Goal: Task Accomplishment & Management: Complete application form

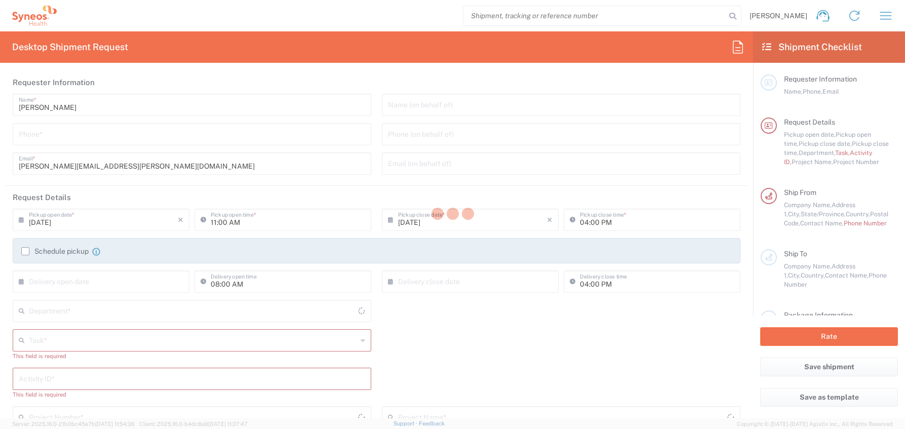
type input "[US_STATE]"
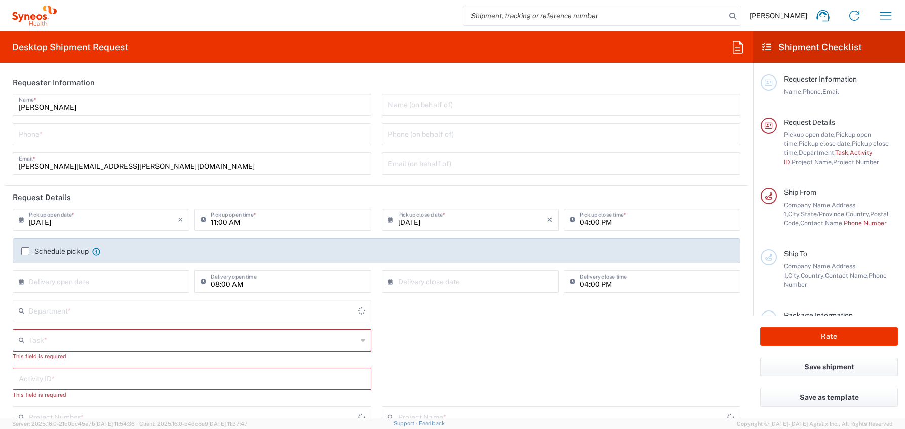
type input "[GEOGRAPHIC_DATA]"
type input "4510"
type input "Syneos Health, LLC-[GEOGRAPHIC_DATA] [GEOGRAPHIC_DATA] [GEOGRAPHIC_DATA]"
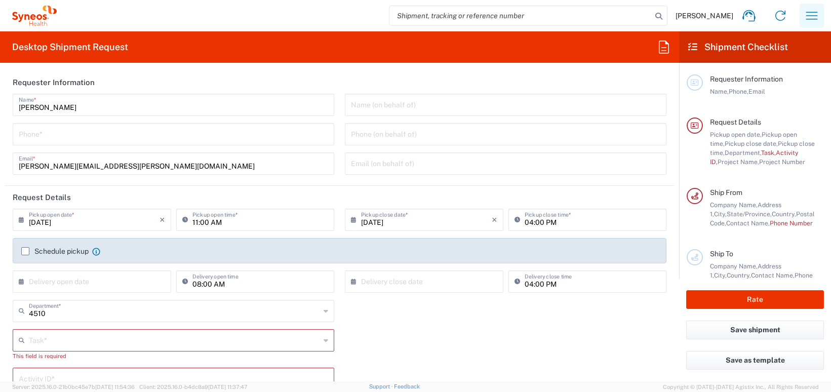
click at [812, 15] on icon "button" at bounding box center [812, 16] width 16 height 16
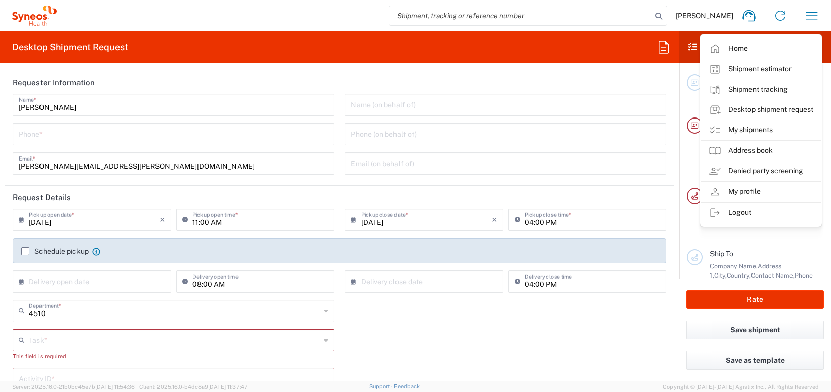
click at [752, 126] on link "My shipments" at bounding box center [761, 130] width 121 height 20
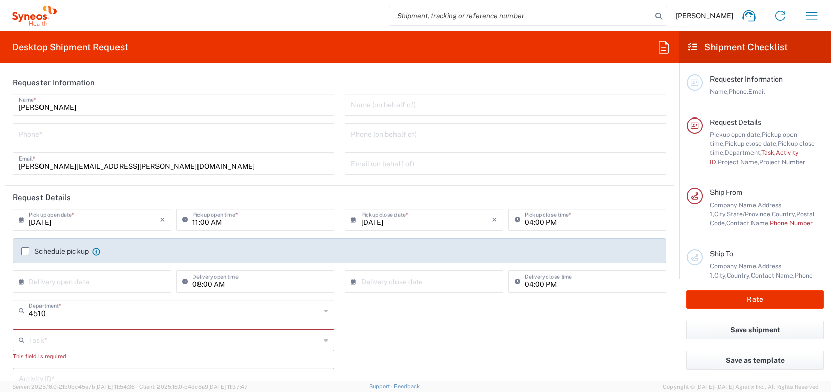
scroll to position [4, 0]
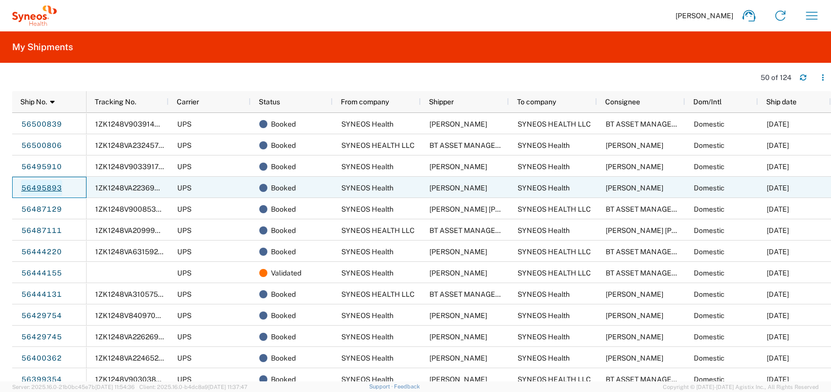
click at [44, 185] on link "56495893" at bounding box center [42, 188] width 42 height 16
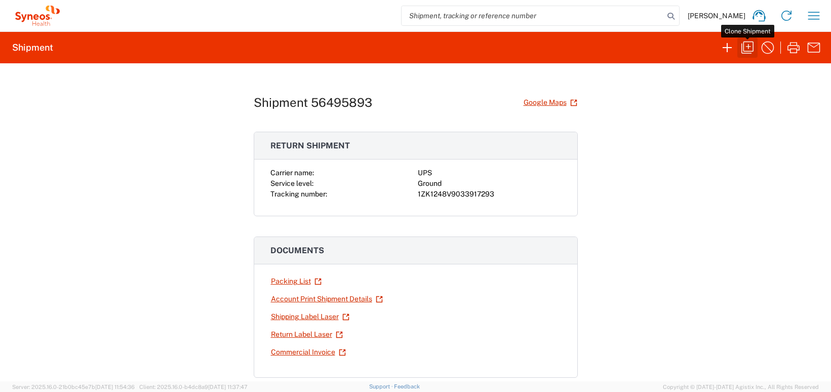
click at [749, 46] on icon "button" at bounding box center [747, 48] width 16 height 16
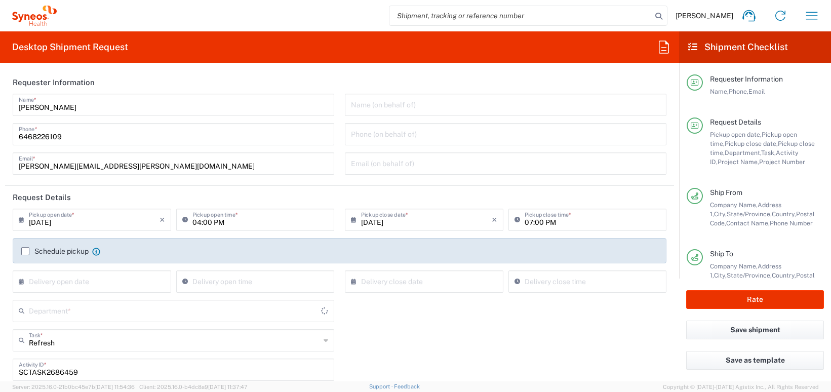
type input "Your Packaging"
type input "USD"
type input "Business (General)"
type input "United States"
type input "New York"
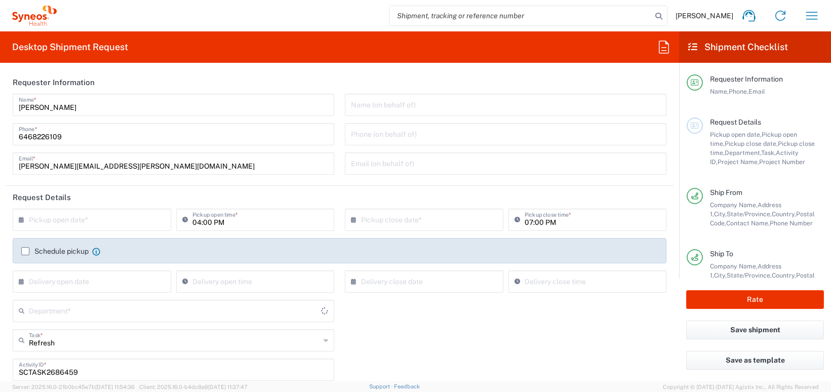
type input "4510 DEPARTMENTAL EXPENSE"
type input "Ground"
type input "Customer Ref"
type input "General"
type input "[GEOGRAPHIC_DATA]"
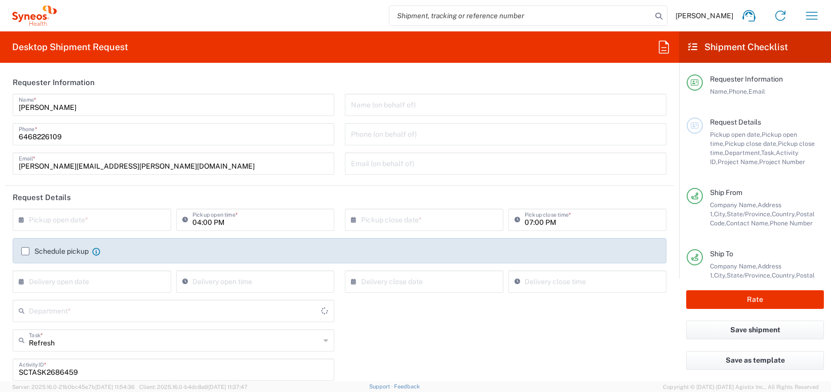
type input "4510 DEPARTMENTAL EXPENSE"
type input "4510"
click at [37, 220] on input "text" at bounding box center [94, 219] width 131 height 18
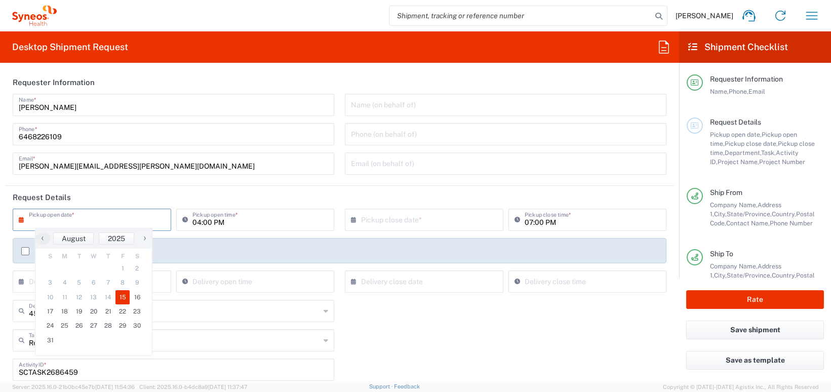
click at [127, 295] on span "15" at bounding box center [122, 297] width 15 height 14
type input "[DATE]"
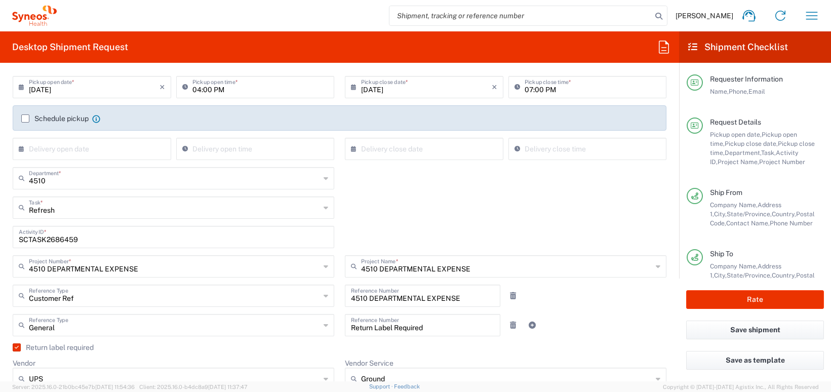
scroll to position [142, 0]
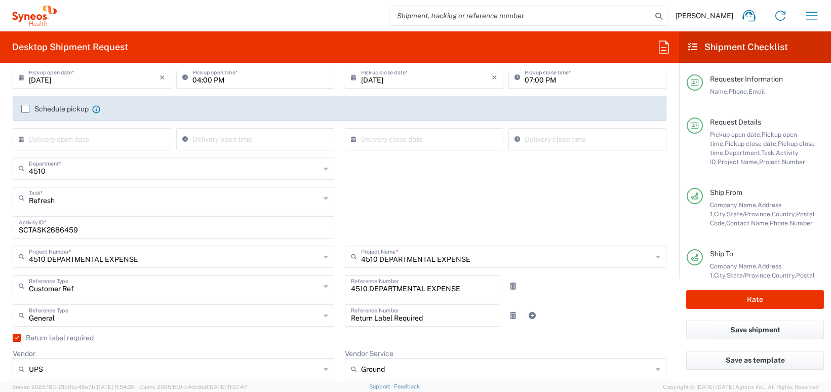
click at [62, 229] on input "SCTASK2686459" at bounding box center [173, 227] width 309 height 18
paste input "8"
type input "SCTASK2686458"
click at [340, 253] on div "4510 DEPARTMENTAL EXPENSE Project Name * 4510 DEPARTMENTAL EXPENSE (Canada) 3 C…" at bounding box center [506, 260] width 332 height 29
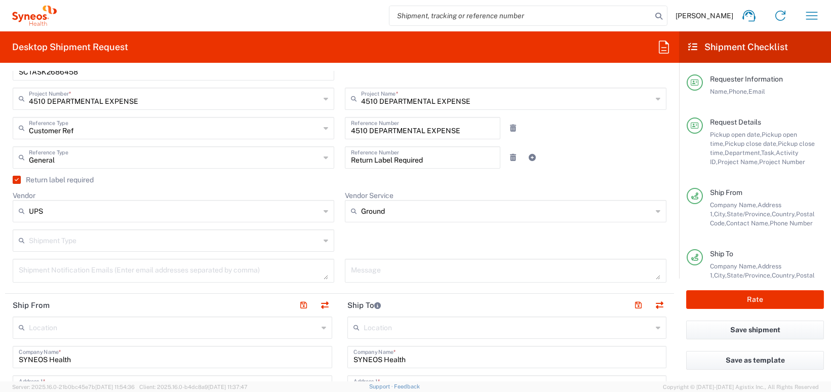
scroll to position [302, 0]
drag, startPoint x: 19, startPoint y: 178, endPoint x: 14, endPoint y: 178, distance: 5.6
click at [18, 178] on label "Return label required" at bounding box center [53, 178] width 81 height 8
click at [15, 178] on input "Return label required" at bounding box center [15, 178] width 0 height 0
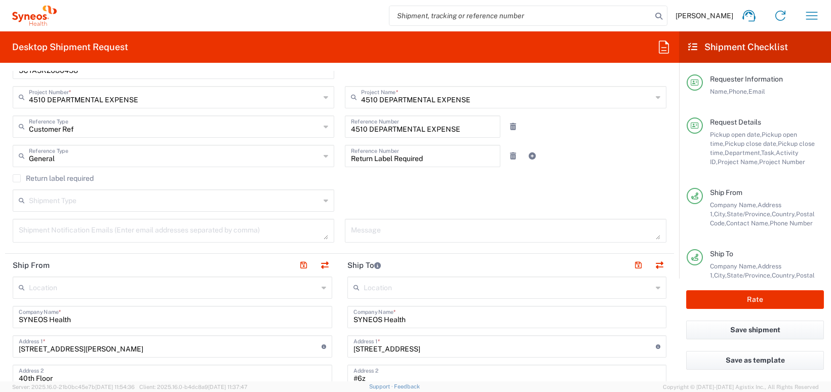
click at [17, 178] on label "Return label required" at bounding box center [53, 178] width 81 height 8
click at [17, 178] on input "Return label required" at bounding box center [17, 178] width 0 height 0
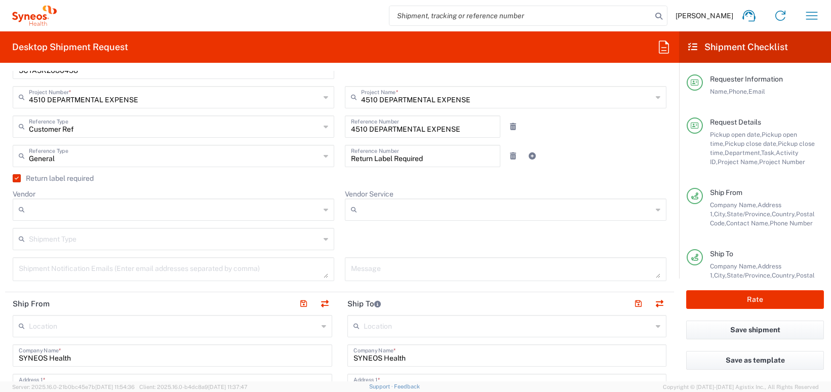
click at [93, 216] on input "Vendor" at bounding box center [174, 210] width 291 height 16
click at [83, 263] on span "UPS" at bounding box center [174, 265] width 320 height 16
type input "UPS"
click at [387, 210] on input "Vendor Service" at bounding box center [506, 210] width 291 height 16
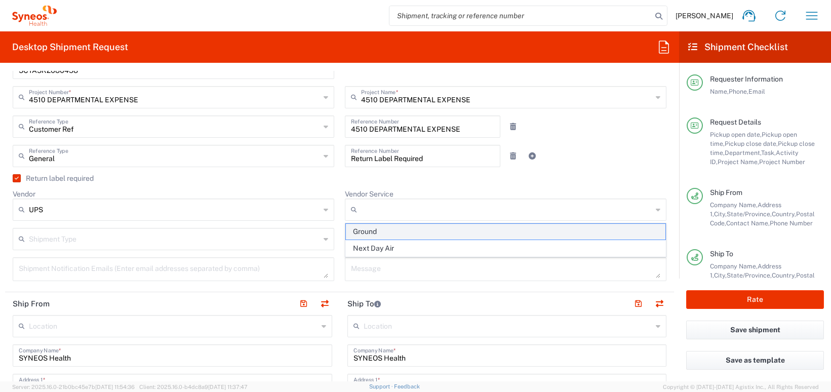
click at [390, 232] on span "Ground" at bounding box center [506, 232] width 320 height 16
type input "Ground"
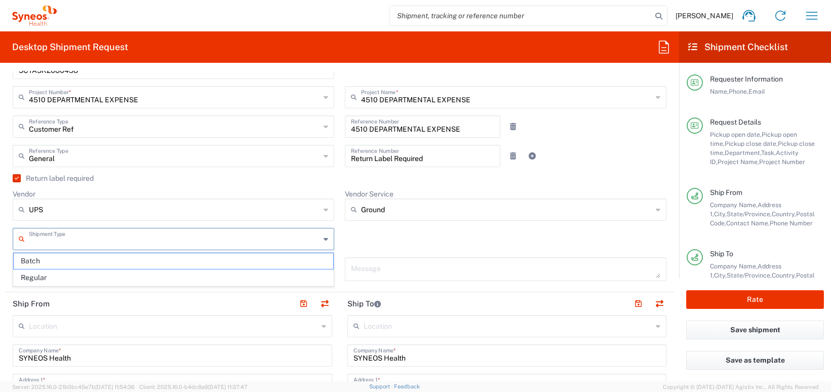
click at [167, 240] on input "text" at bounding box center [174, 238] width 291 height 18
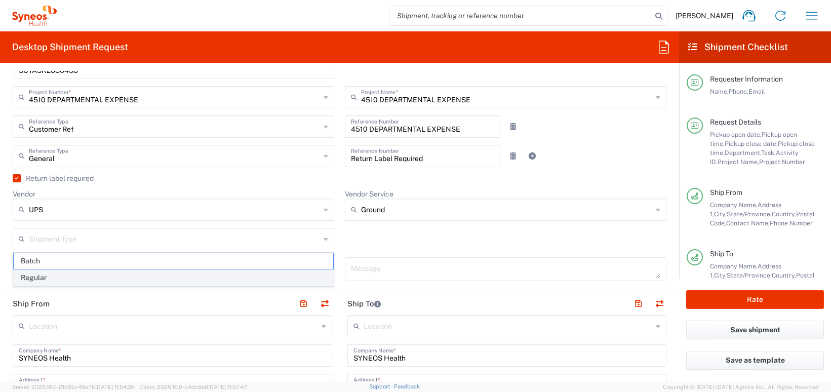
click at [136, 279] on span "Regular" at bounding box center [174, 278] width 320 height 16
type input "Regular"
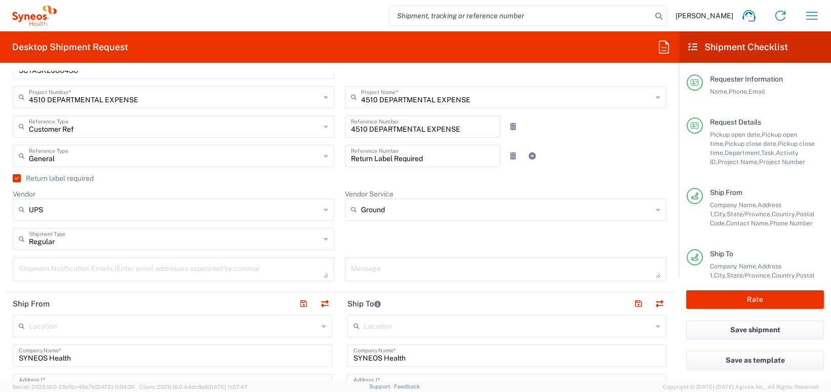
click at [341, 266] on div "Message" at bounding box center [506, 272] width 332 height 31
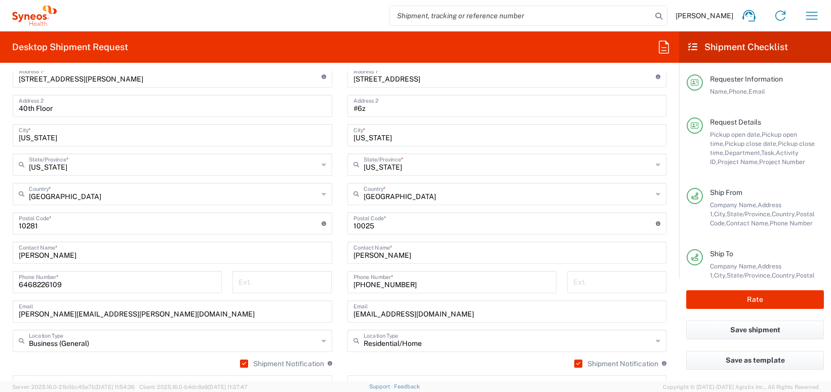
scroll to position [616, 0]
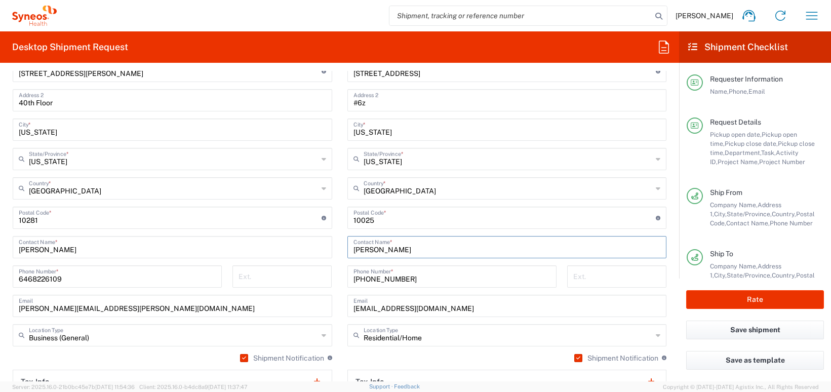
drag, startPoint x: 390, startPoint y: 251, endPoint x: 335, endPoint y: 252, distance: 55.7
click at [335, 252] on div "Ship From Location Addison Whitney LLC-Morrisvile NC US Barcelona-Syneos Health…" at bounding box center [339, 204] width 669 height 452
paste input "Sarah Young"
type input "Sarah Young"
drag, startPoint x: 355, startPoint y: 279, endPoint x: 399, endPoint y: 279, distance: 44.1
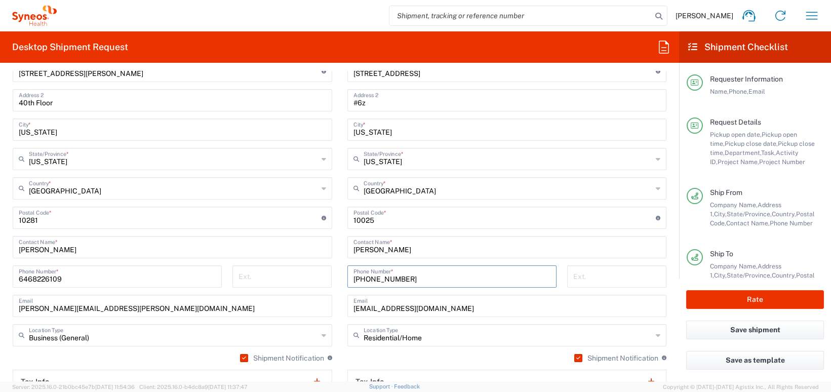
click at [399, 279] on input "917 842 8783" at bounding box center [451, 276] width 197 height 18
paste input "267-402-0247"
click at [370, 279] on input "267-402-0247" at bounding box center [451, 276] width 197 height 18
click at [384, 278] on input "267 402-0247" at bounding box center [451, 276] width 197 height 18
type input "267 402 0247"
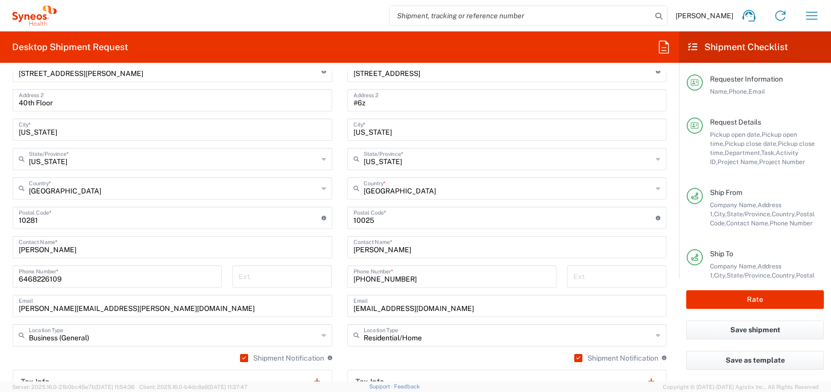
drag, startPoint x: 352, startPoint y: 310, endPoint x: 437, endPoint y: 310, distance: 84.6
click at [437, 310] on div "joy.abella@synteract.com Email" at bounding box center [507, 306] width 320 height 22
drag, startPoint x: 440, startPoint y: 309, endPoint x: 347, endPoint y: 312, distance: 93.2
click at [347, 312] on div "joy.abella@synteract.com Email" at bounding box center [507, 306] width 320 height 22
paste input "sarah.young2@syneoshealth"
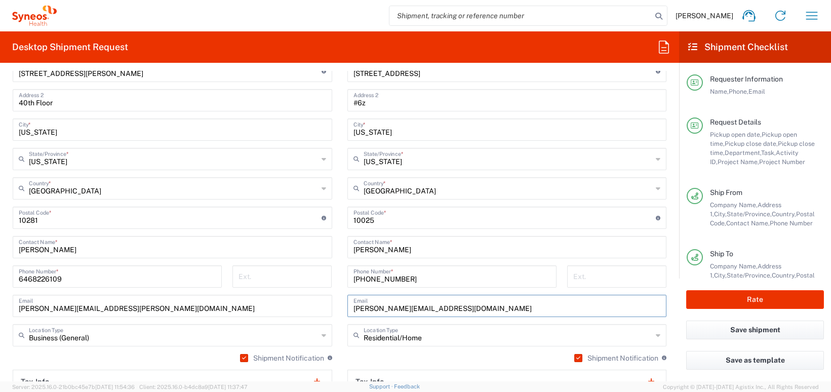
scroll to position [616, 0]
type input "sarah.young2@syneoshealth.com"
click at [339, 307] on main "Location Addison Whitney LLC-Morrisvile NC US Barcelona-Syneos Health BioSector…" at bounding box center [172, 199] width 335 height 396
click at [370, 219] on input "undefined" at bounding box center [504, 217] width 303 height 18
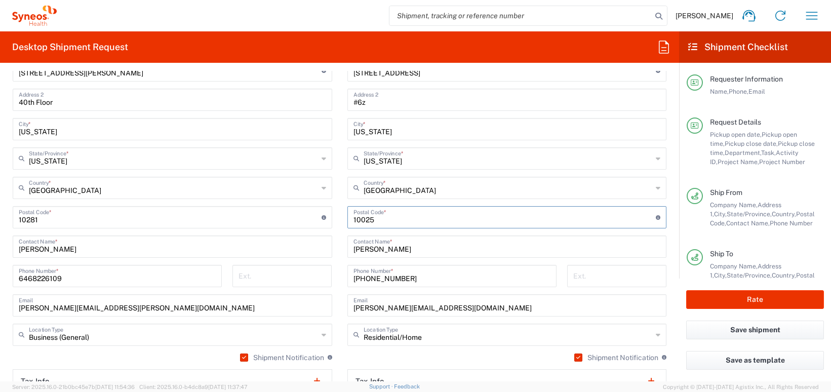
paste input "19460"
type input "19460"
click at [338, 219] on main "Location Addison Whitney LLC-Morrisvile NC US Barcelona-Syneos Health BioSector…" at bounding box center [172, 199] width 335 height 396
click at [474, 162] on input "text" at bounding box center [508, 158] width 289 height 18
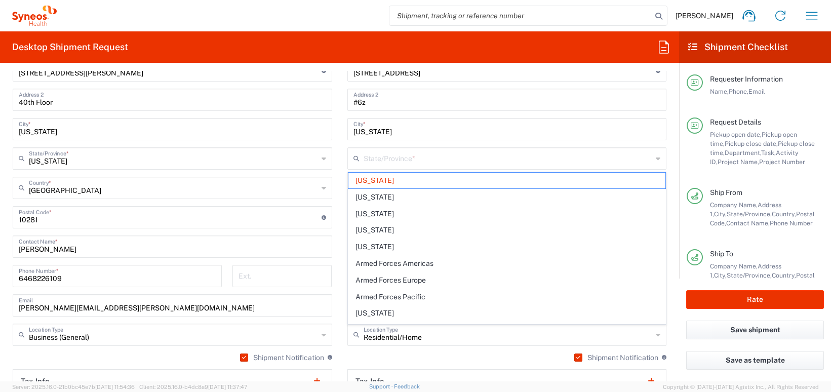
click at [674, 169] on form "Requester Information Carl Sumpter Name * 6468226109 Phone * carl.sumpter@syneo…" at bounding box center [339, 226] width 679 height 310
type input "[US_STATE]"
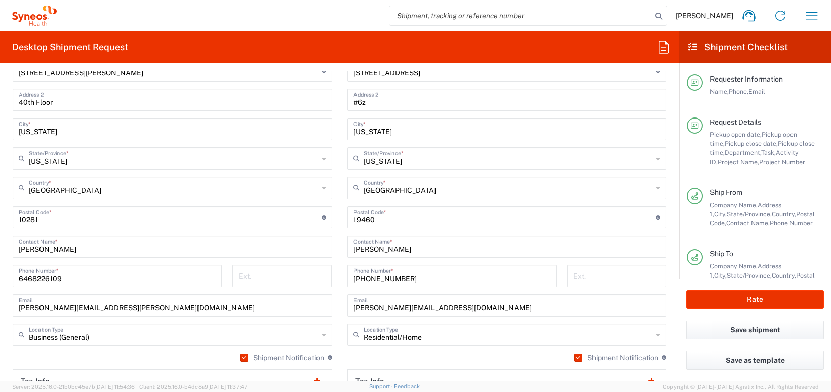
click at [659, 159] on icon at bounding box center [658, 158] width 5 height 16
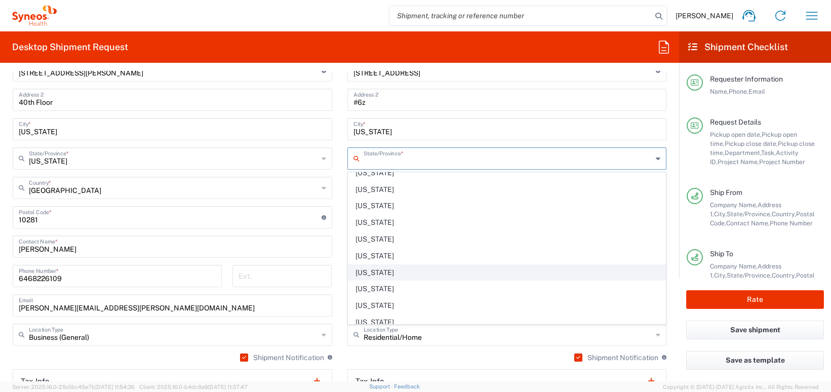
scroll to position [663, 0]
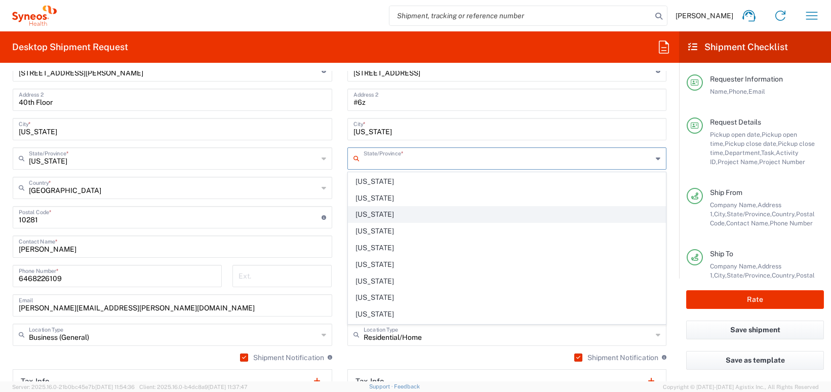
click at [419, 211] on span "[US_STATE]" at bounding box center [507, 215] width 318 height 16
type input "[US_STATE]"
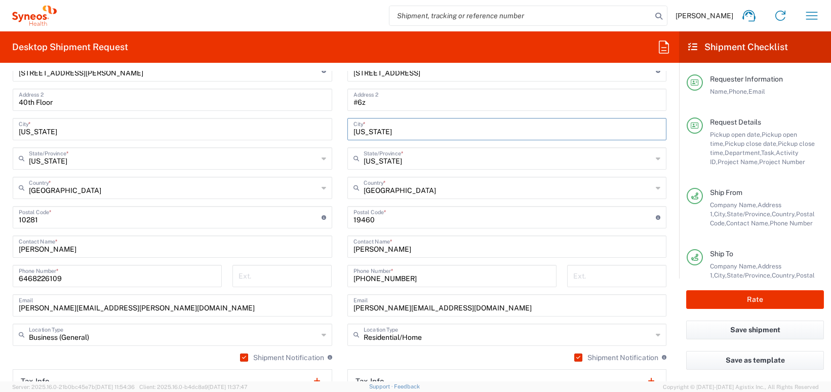
drag, startPoint x: 389, startPoint y: 131, endPoint x: 335, endPoint y: 132, distance: 54.2
click at [335, 132] on div "Ship From Location Addison Whitney LLC-Morrisvile NC US Barcelona-Syneos Health…" at bounding box center [339, 204] width 669 height 452
paste input "Phoenixville"
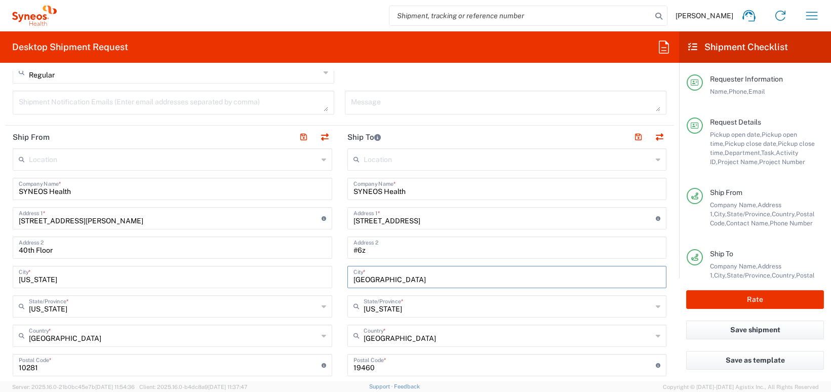
scroll to position [467, 0]
type input "Phoenixville"
click at [368, 254] on input "#6z" at bounding box center [506, 248] width 307 height 18
drag, startPoint x: 367, startPoint y: 253, endPoint x: 341, endPoint y: 253, distance: 25.8
click at [341, 253] on main "Location Addison Whitney LLC-Morrisvile NC US Barcelona-Syneos Health BioSector…" at bounding box center [507, 361] width 335 height 425
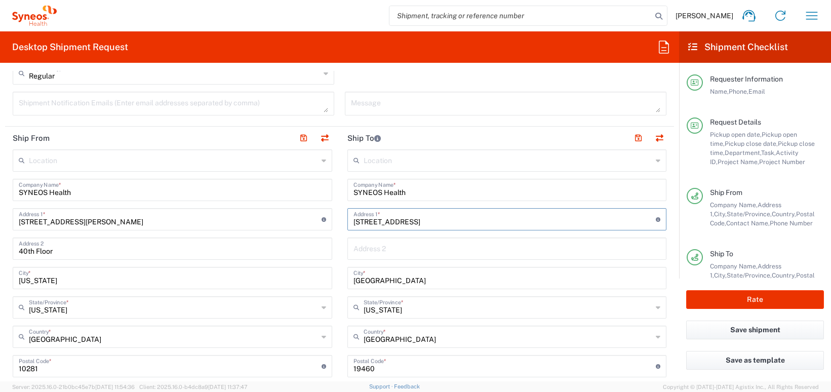
drag, startPoint x: 436, startPoint y: 222, endPoint x: 352, endPoint y: 222, distance: 83.1
click at [352, 222] on div "666 West End Avenue Address 1 * For cross streets use street names with '&' or …" at bounding box center [507, 219] width 320 height 22
paste input "9 Emery Ln"
type input "9 Emery Ln"
click at [338, 227] on main "Location Addison Whitney LLC-Morrisvile NC US Barcelona-Syneos Health BioSector…" at bounding box center [172, 347] width 335 height 396
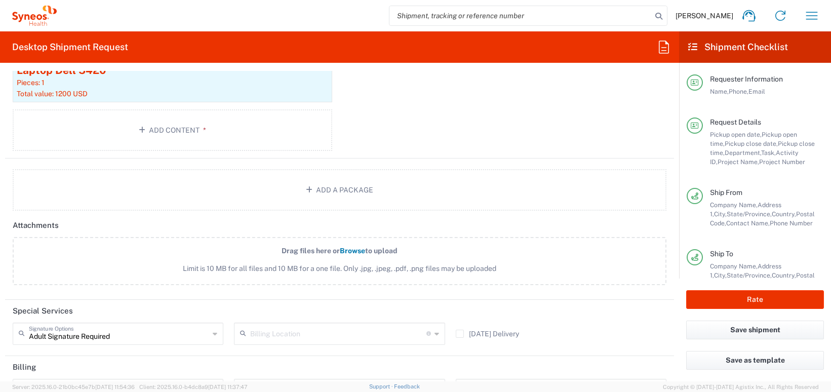
scroll to position [1255, 0]
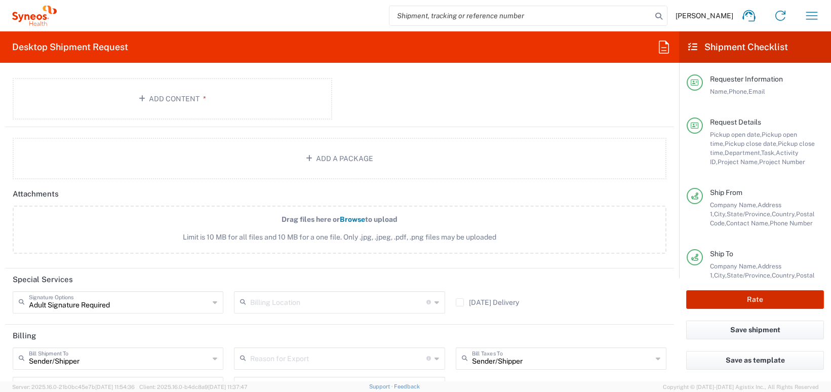
click at [762, 299] on button "Rate" at bounding box center [755, 299] width 138 height 19
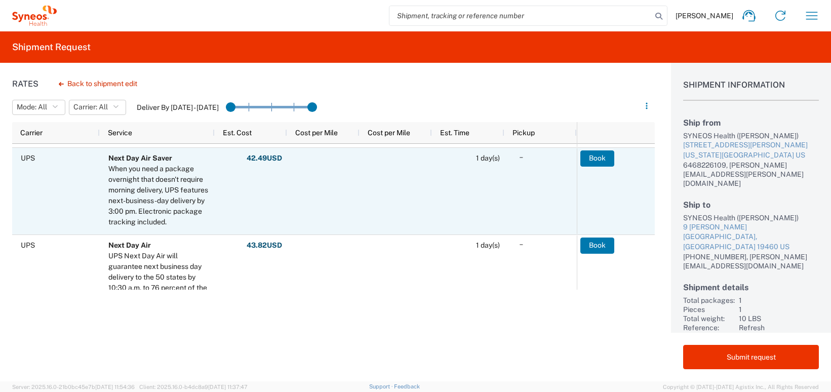
scroll to position [270, 0]
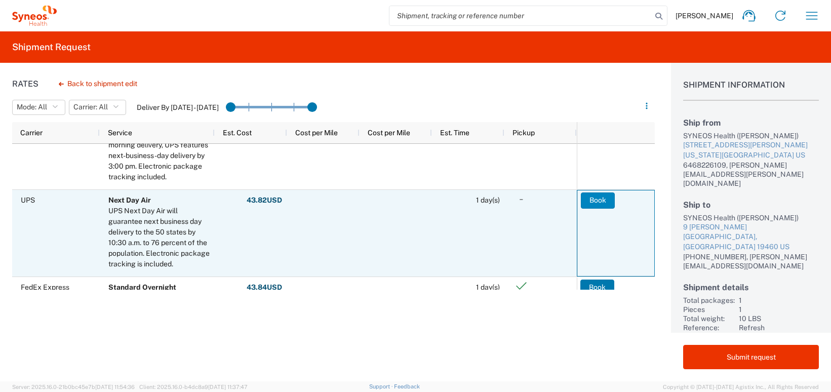
click at [600, 202] on button "Book" at bounding box center [598, 200] width 34 height 16
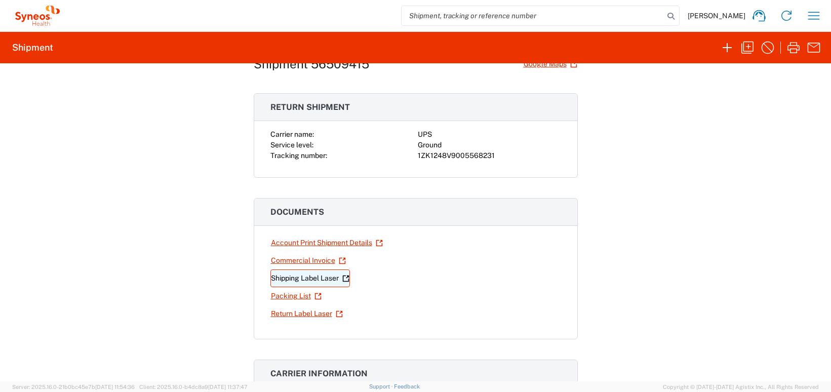
click at [310, 278] on link "Shipping Label Laser" at bounding box center [310, 278] width 80 height 18
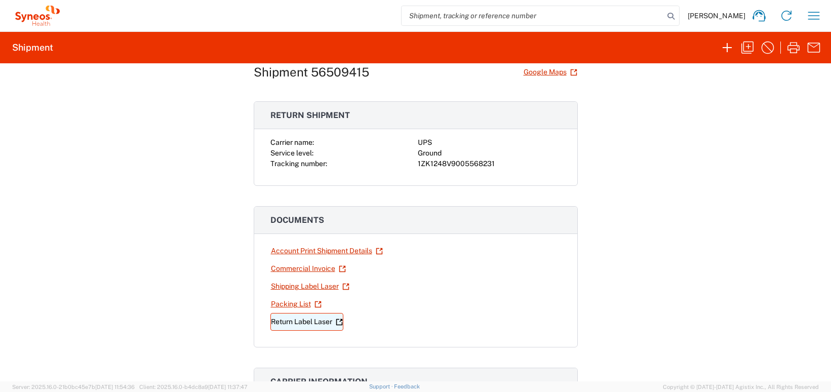
click at [297, 321] on link "Return Label Laser" at bounding box center [306, 322] width 73 height 18
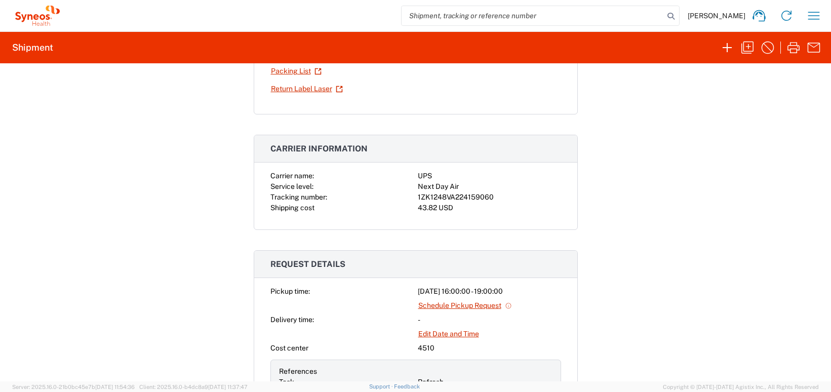
scroll to position [257, 0]
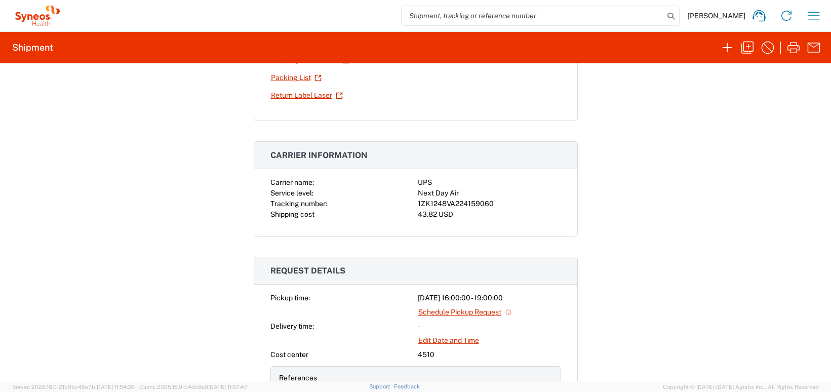
click at [474, 204] on div "1ZK1248VA224159060" at bounding box center [489, 204] width 143 height 11
copy div "1ZK1248VA224159060"
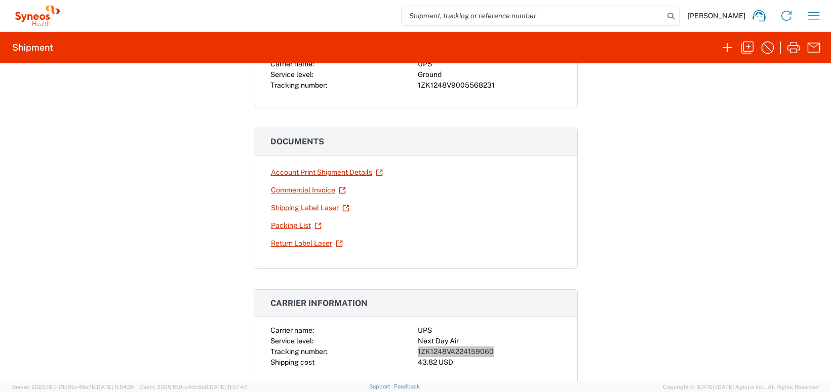
scroll to position [82, 0]
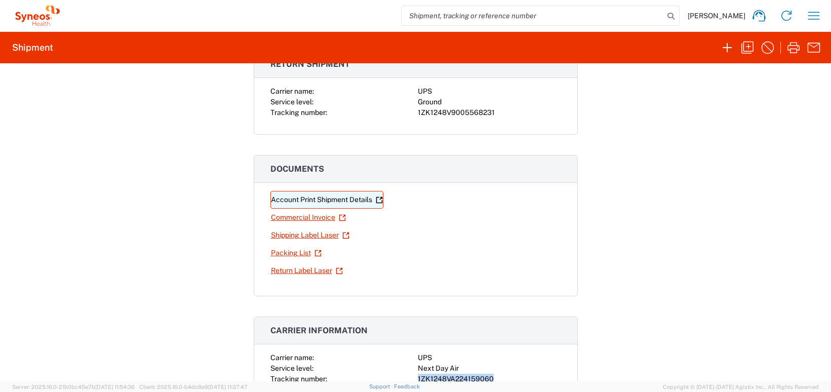
click at [309, 196] on link "Account Print Shipment Details" at bounding box center [326, 200] width 113 height 18
